Goal: Obtain resource: Download file/media

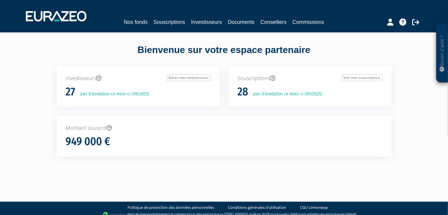
click at [220, 127] on p "Montant souscrit" at bounding box center [224, 128] width 317 height 8
click at [239, 22] on link "Documents" at bounding box center [241, 22] width 27 height 8
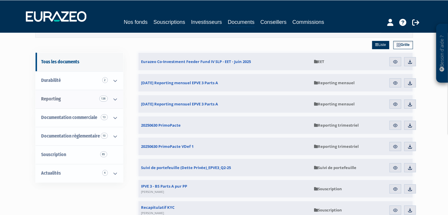
scroll to position [52, 0]
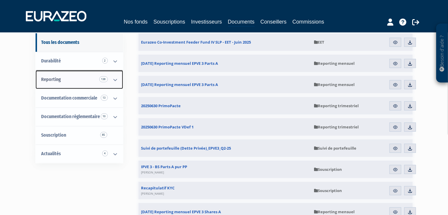
click at [78, 76] on link "Reporting 138" at bounding box center [80, 79] width 88 height 19
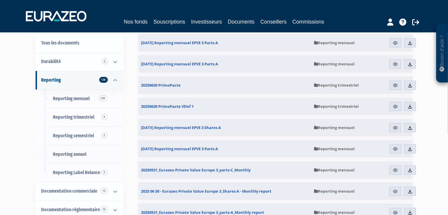
scroll to position [52, 0]
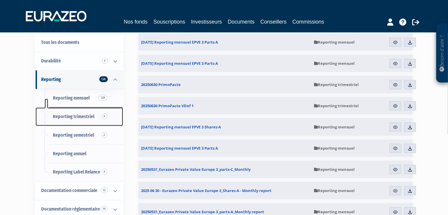
click at [74, 116] on span "Reporting trimestriel 4" at bounding box center [73, 116] width 41 height 6
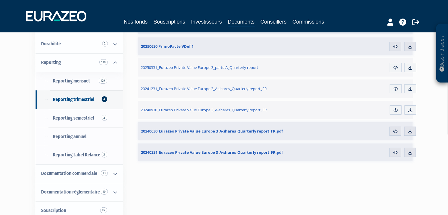
scroll to position [52, 0]
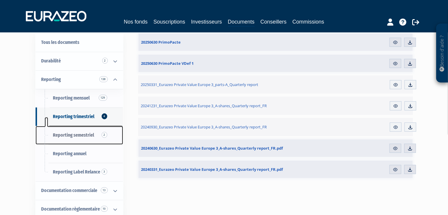
click at [78, 138] on link "Reporting semestriel 2" at bounding box center [80, 135] width 88 height 19
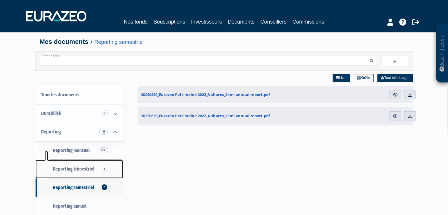
click at [68, 165] on link "Reporting trimestriel 4" at bounding box center [80, 169] width 88 height 19
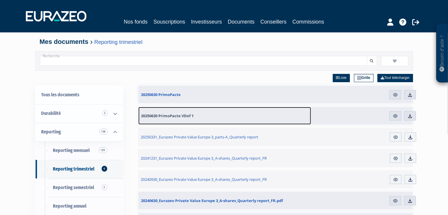
click at [175, 116] on span "20250630 PrimoPacte VDef 1" at bounding box center [167, 115] width 53 height 5
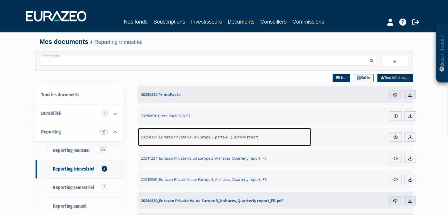
click at [188, 137] on span "20250331_Eurazeo Private Value Europe 3_parts-A_Quarterly report" at bounding box center [200, 136] width 118 height 5
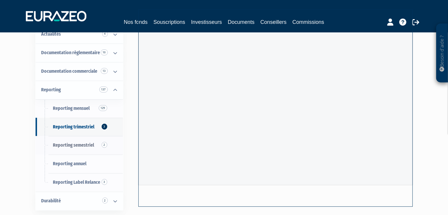
scroll to position [64, 0]
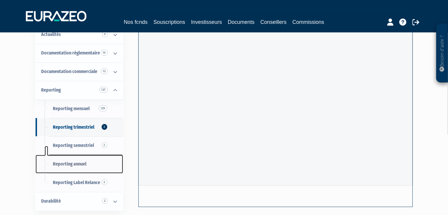
click at [76, 163] on span "Reporting annuel" at bounding box center [70, 164] width 34 height 6
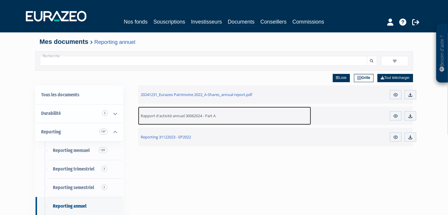
click at [203, 116] on span "Rapport d'activité annuel 30062024 - Part A" at bounding box center [178, 115] width 75 height 5
